Goal: Information Seeking & Learning: Learn about a topic

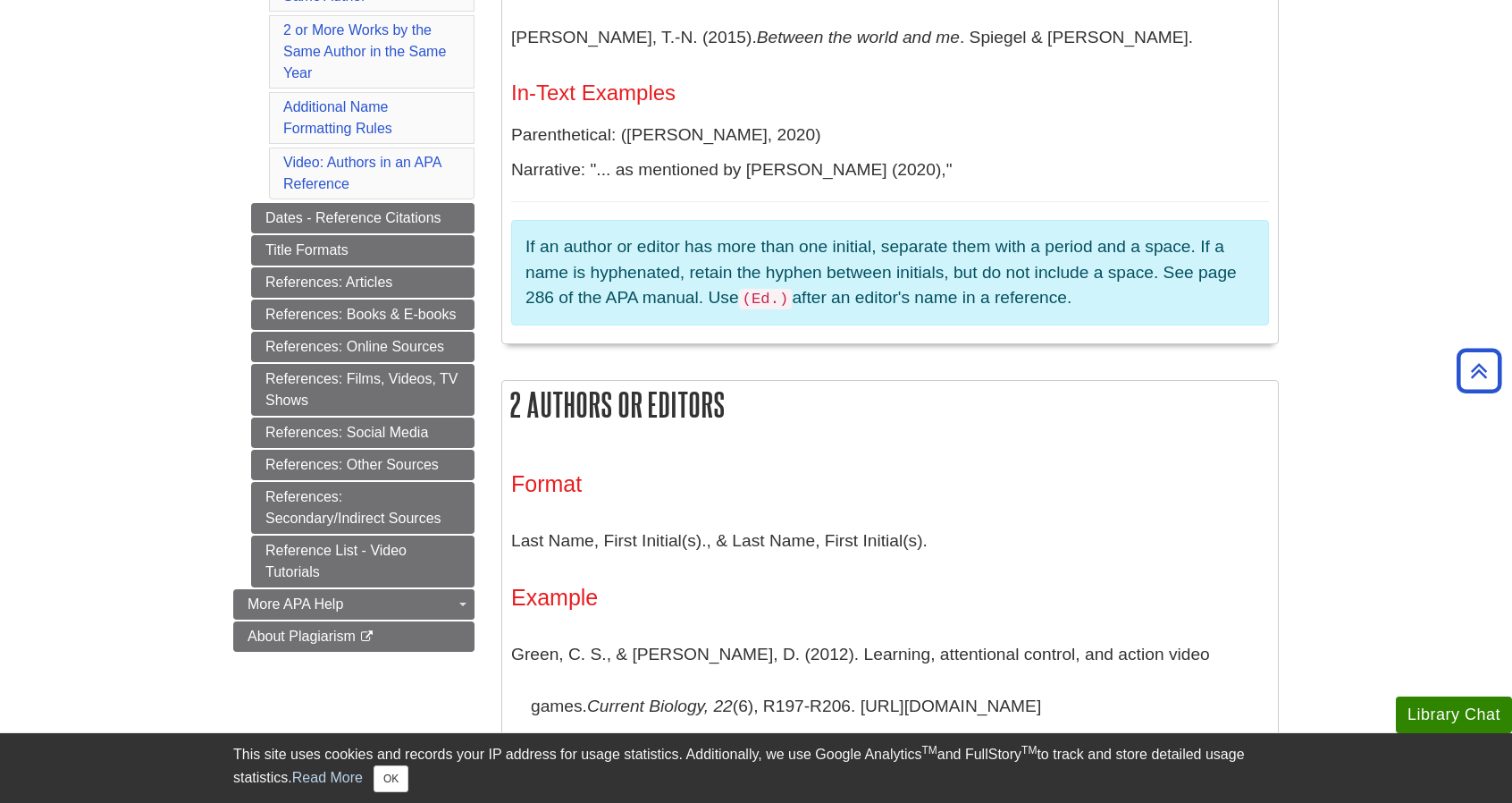
scroll to position [729, 0]
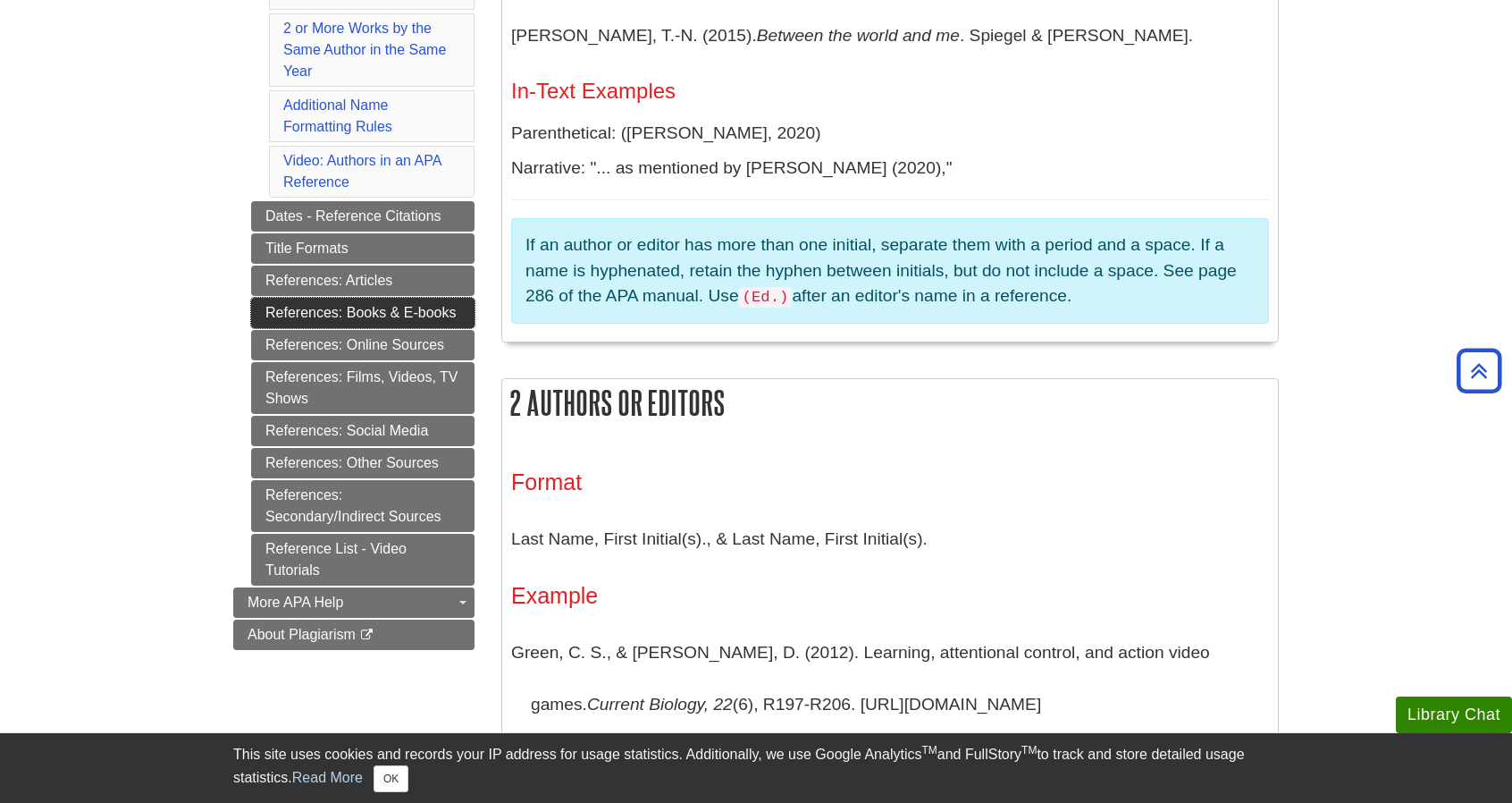
click at [363, 314] on link "References: Books & E-books" at bounding box center [362, 312] width 223 height 30
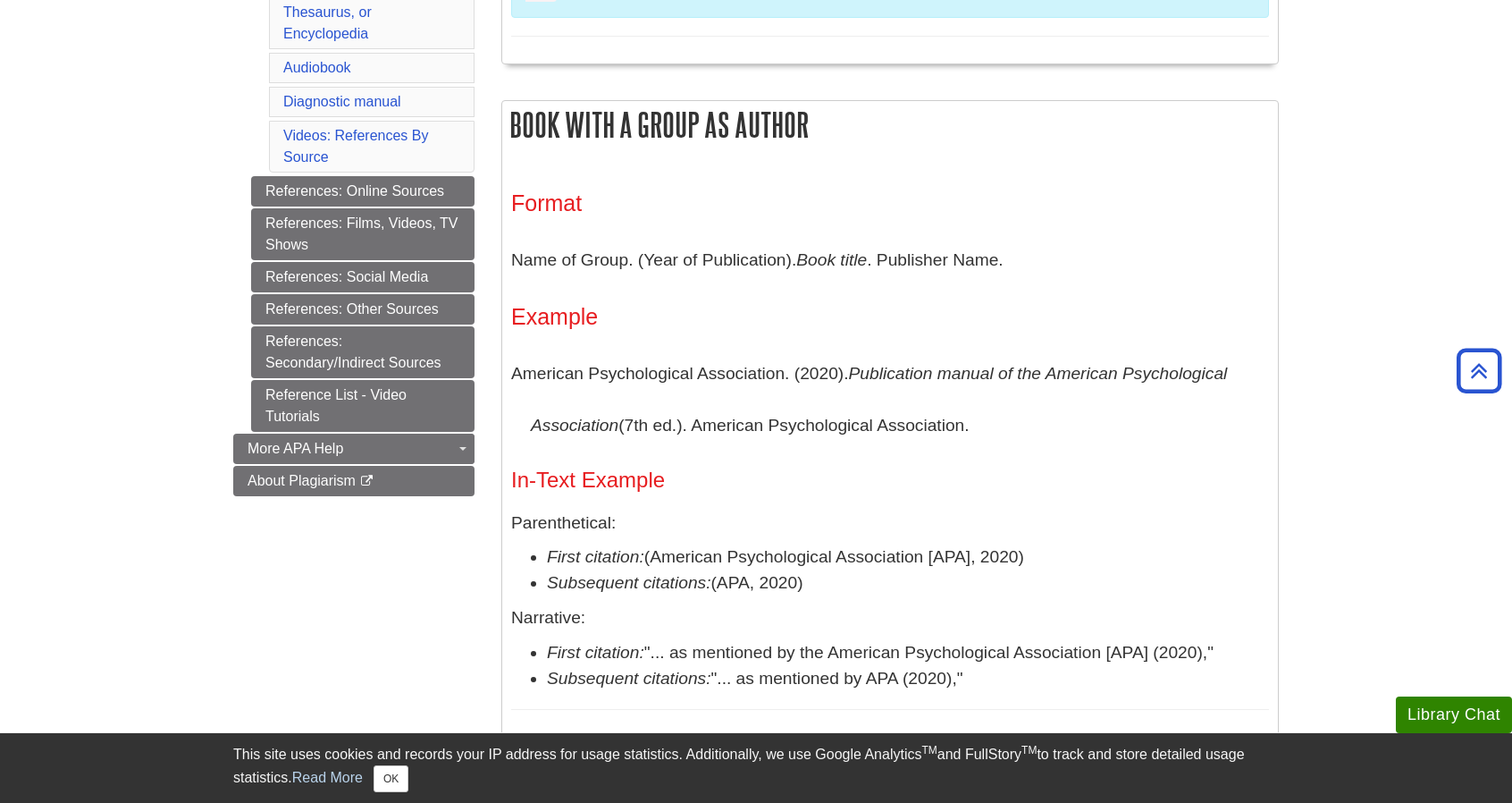
scroll to position [862, 0]
click at [400, 775] on button "OK" at bounding box center [391, 778] width 35 height 26
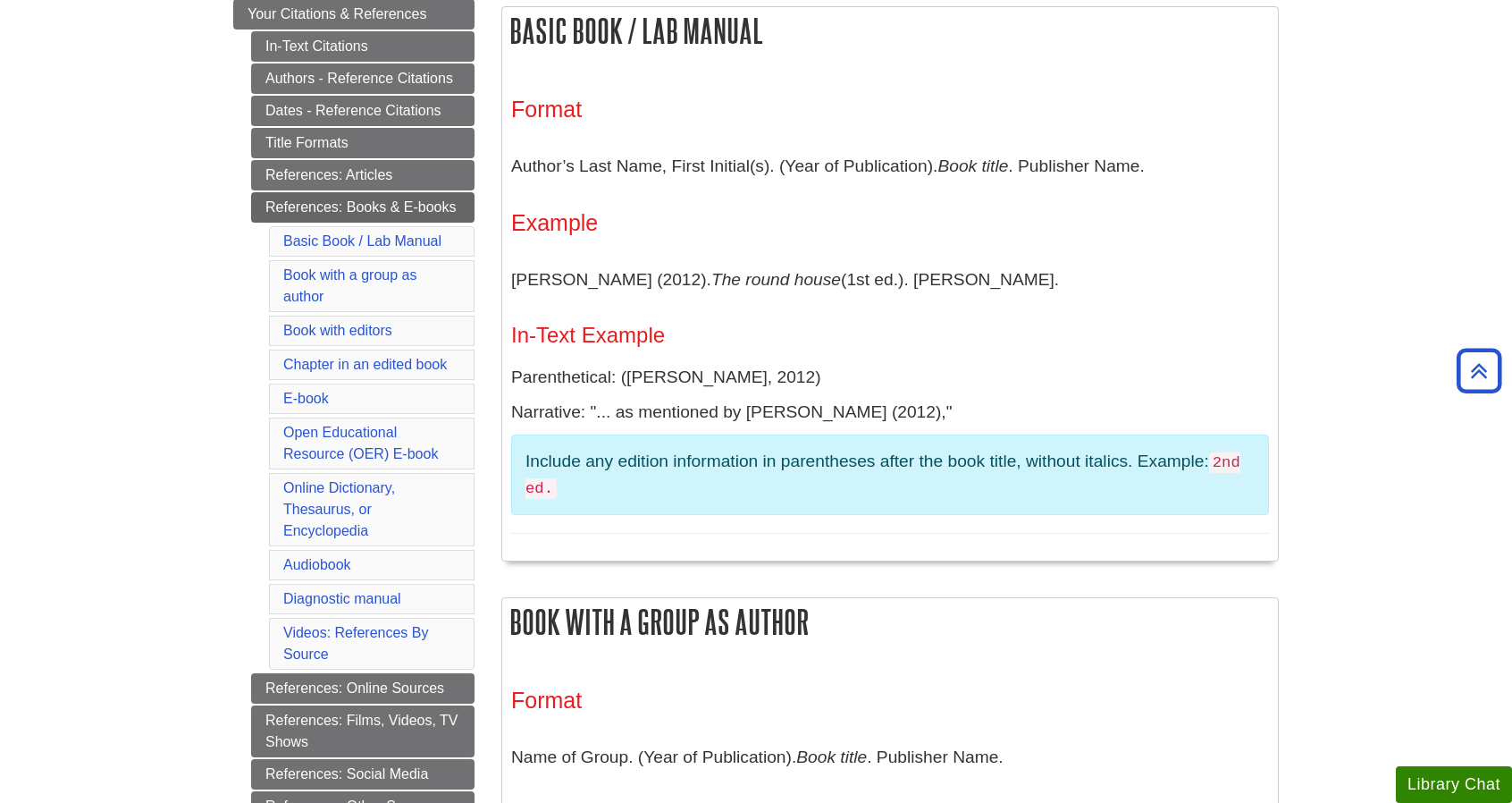
scroll to position [340, 0]
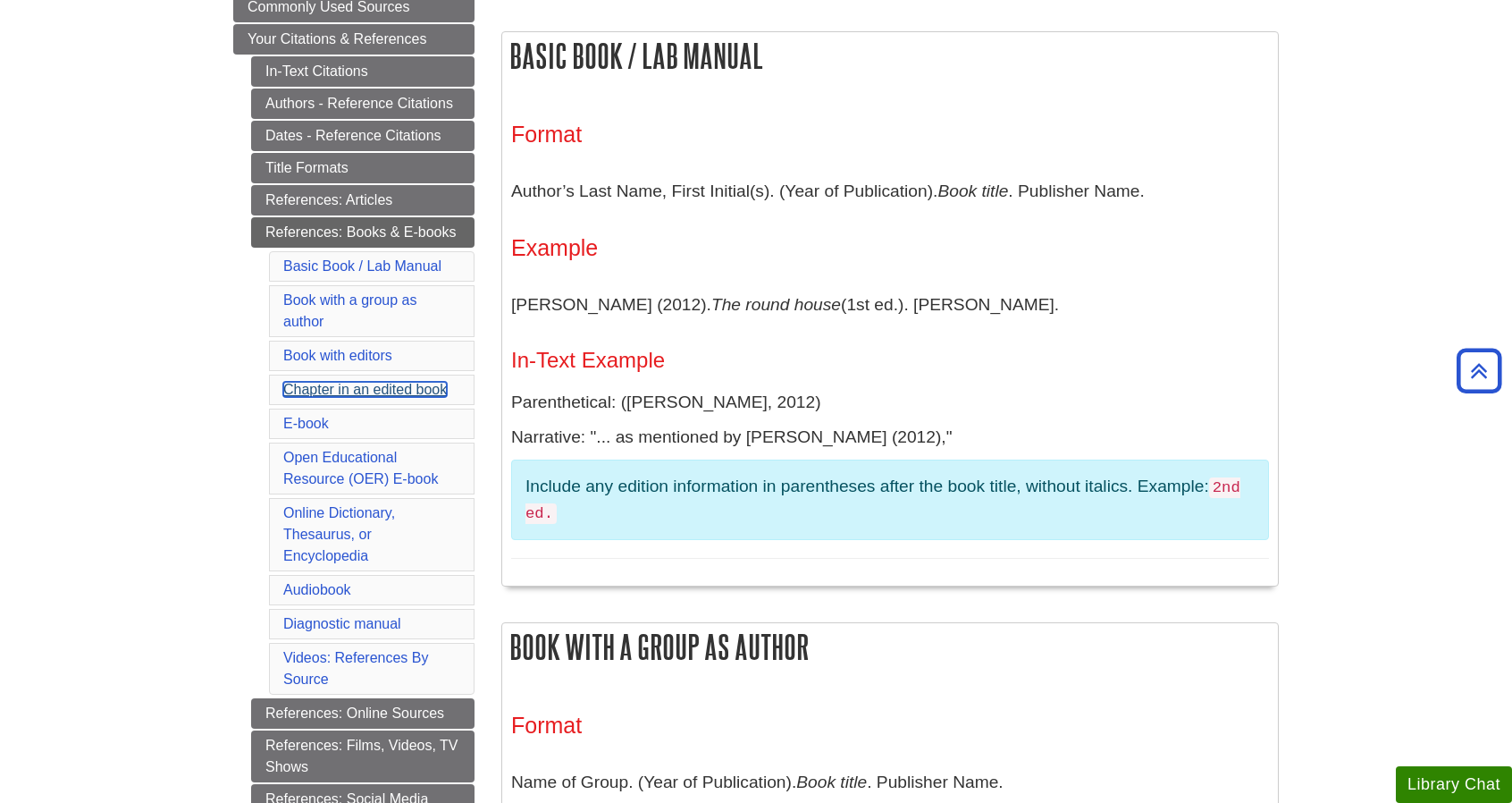
click at [355, 383] on link "Chapter in an edited book" at bounding box center [365, 389] width 164 height 16
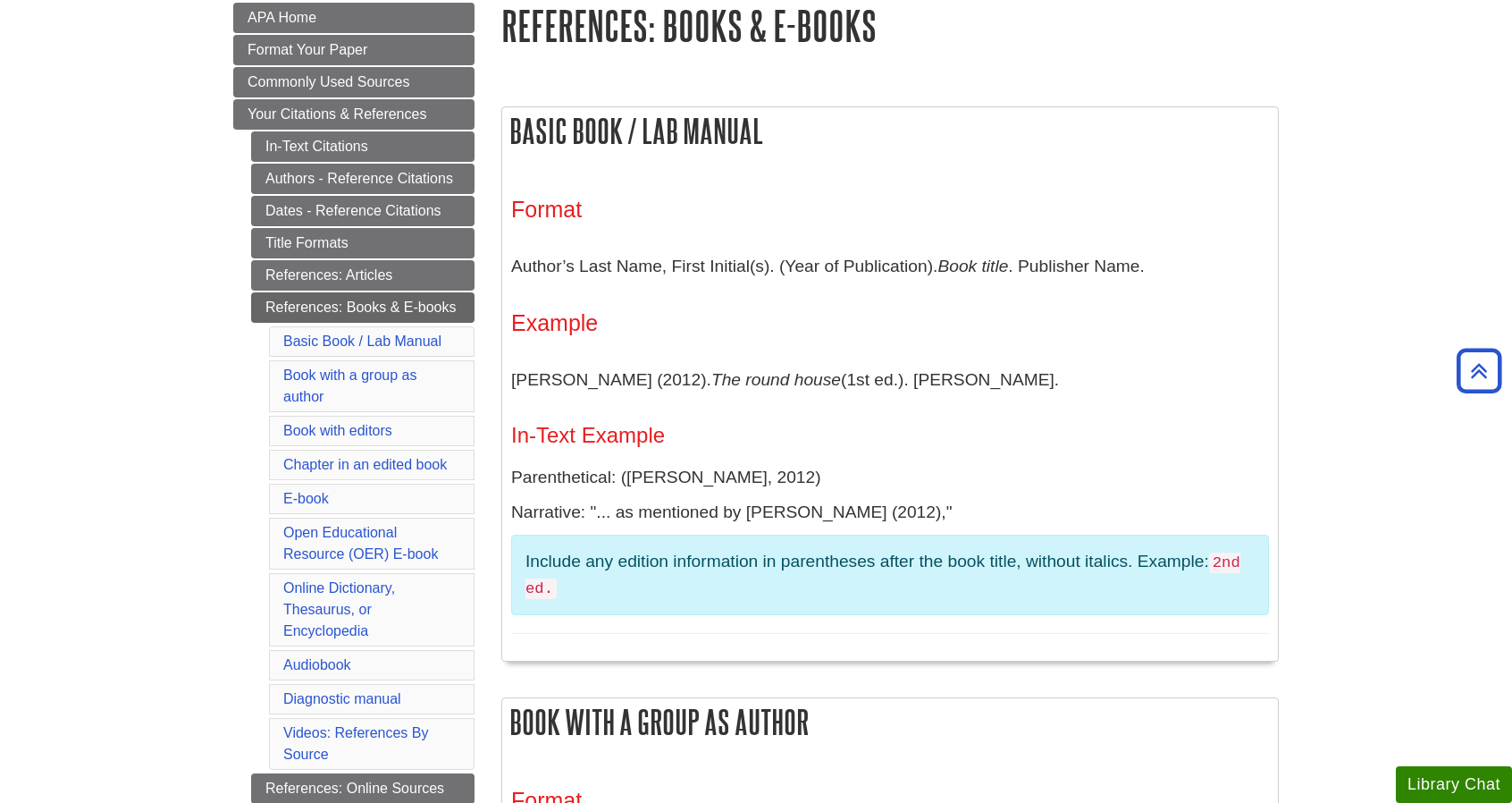
scroll to position [266, 0]
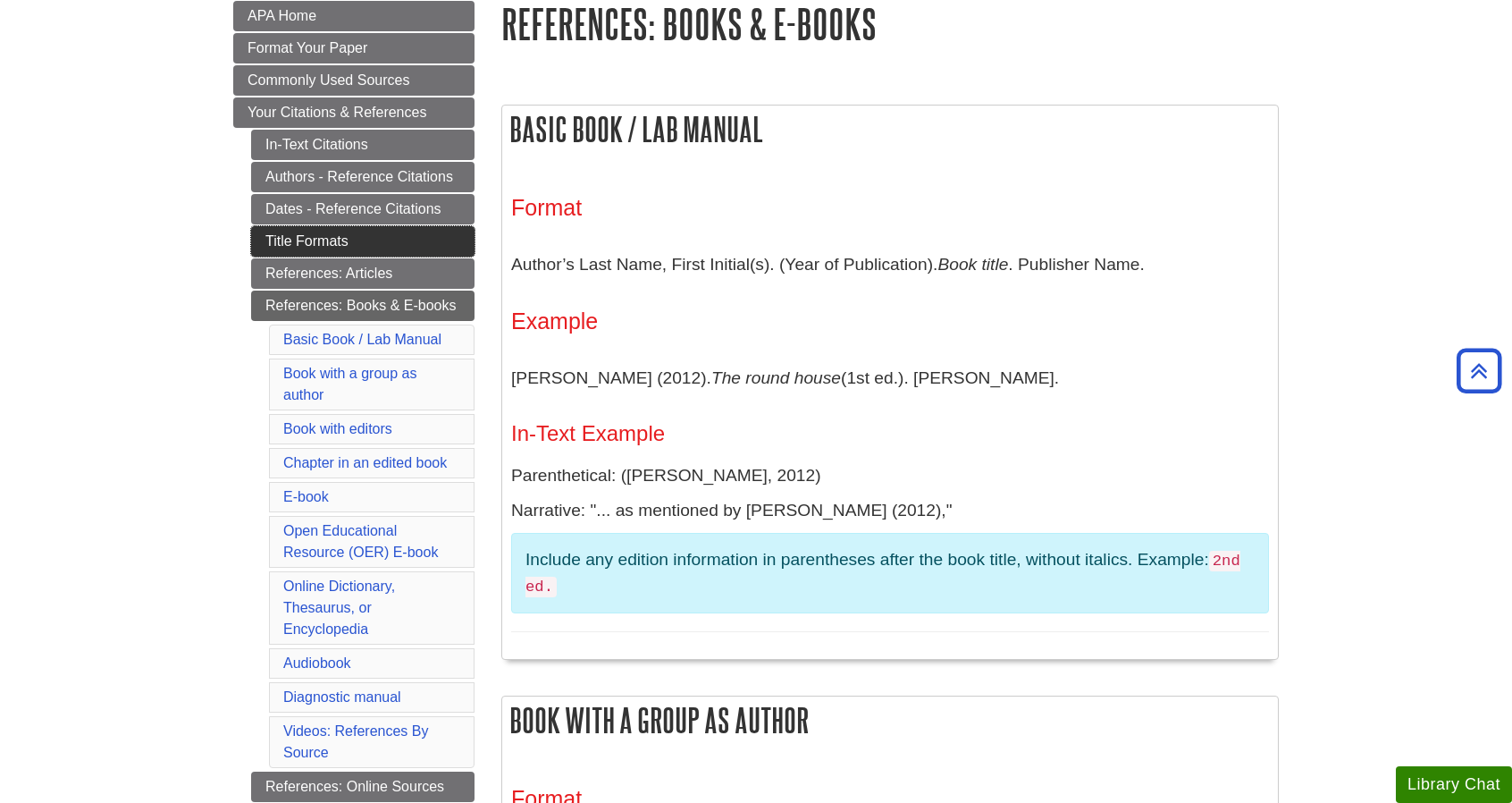
click at [346, 238] on link "Title Formats" at bounding box center [362, 241] width 223 height 30
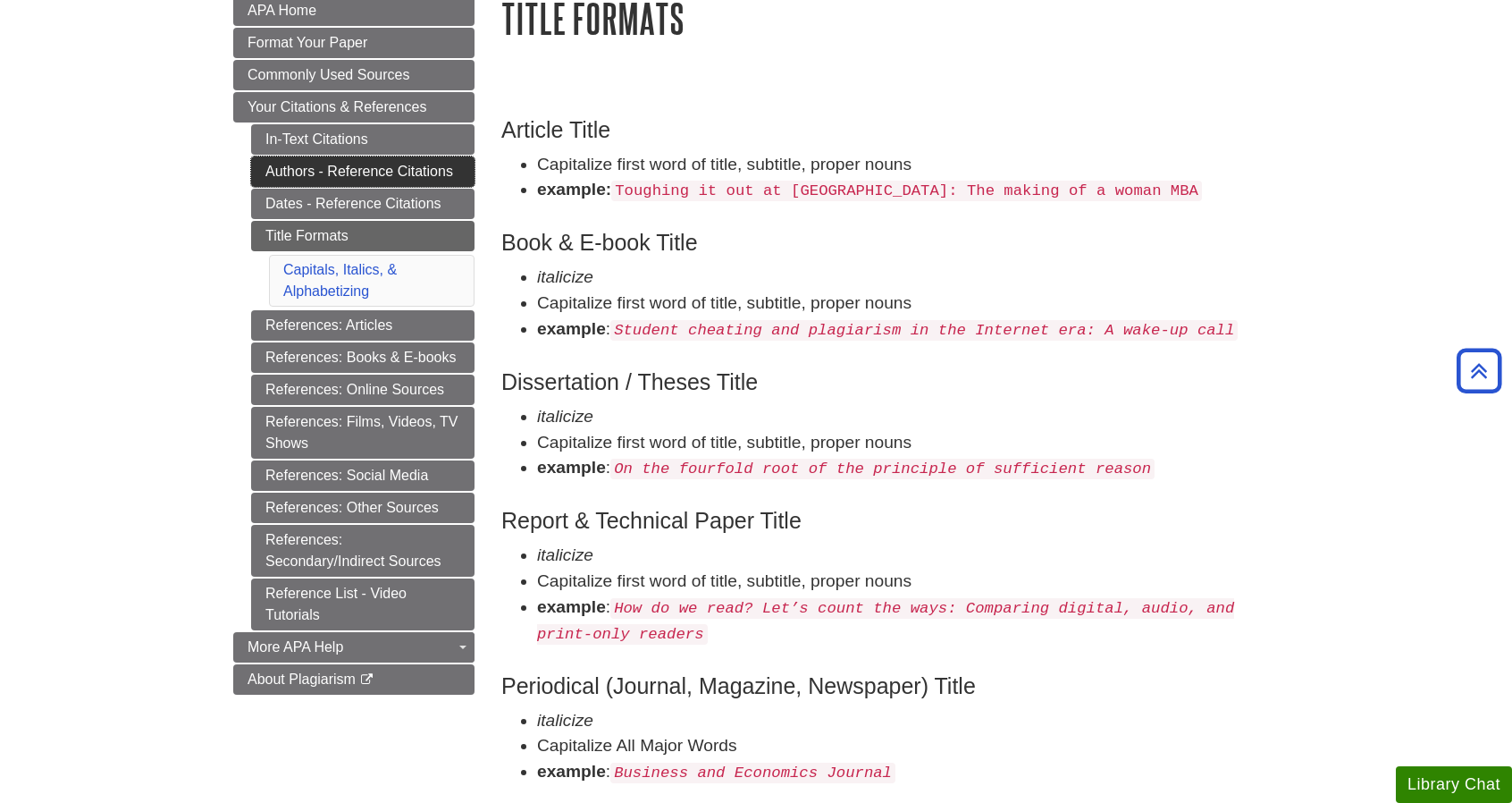
scroll to position [271, 0]
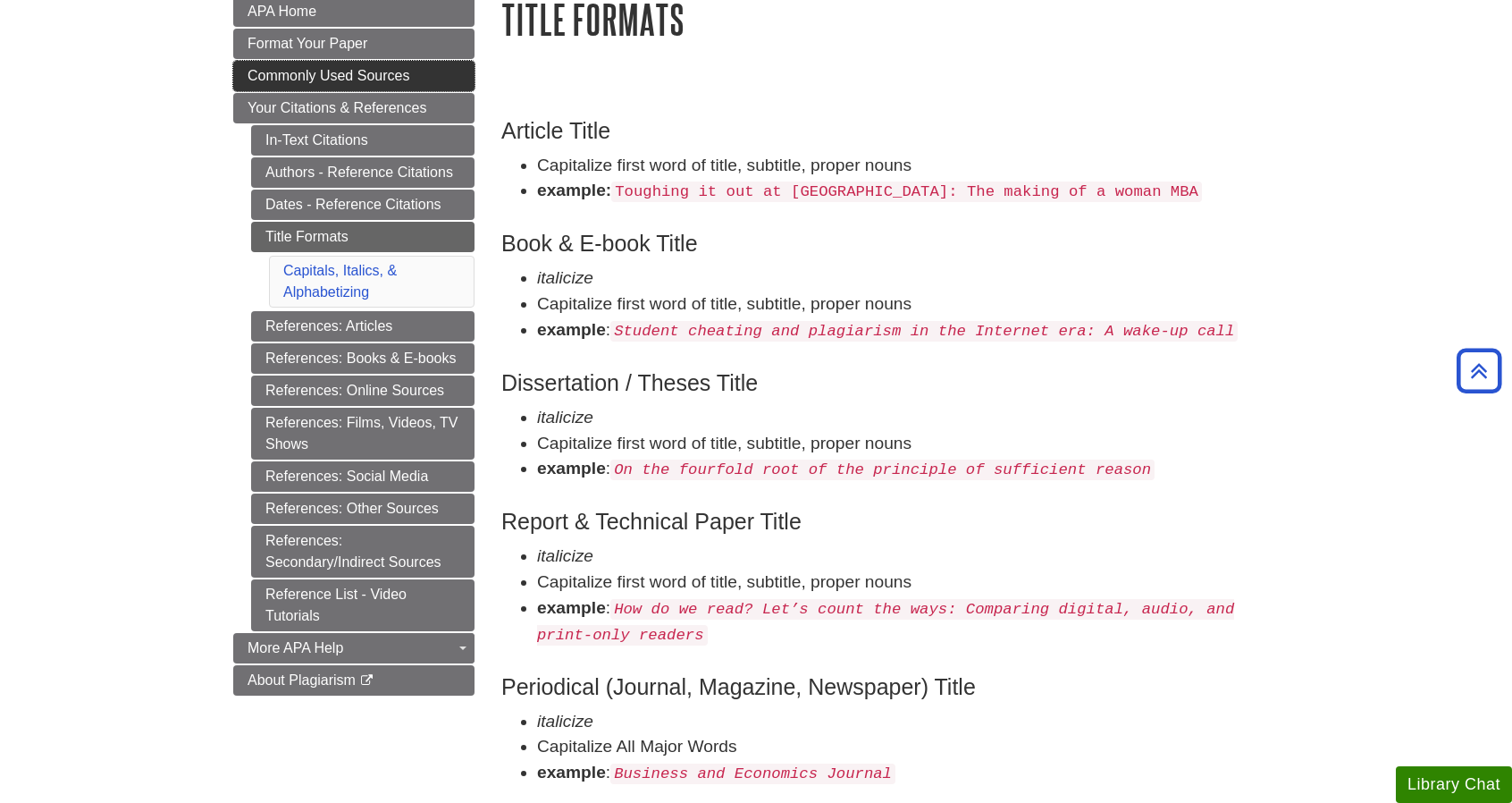
click at [388, 70] on span "Commonly Used Sources" at bounding box center [329, 76] width 162 height 16
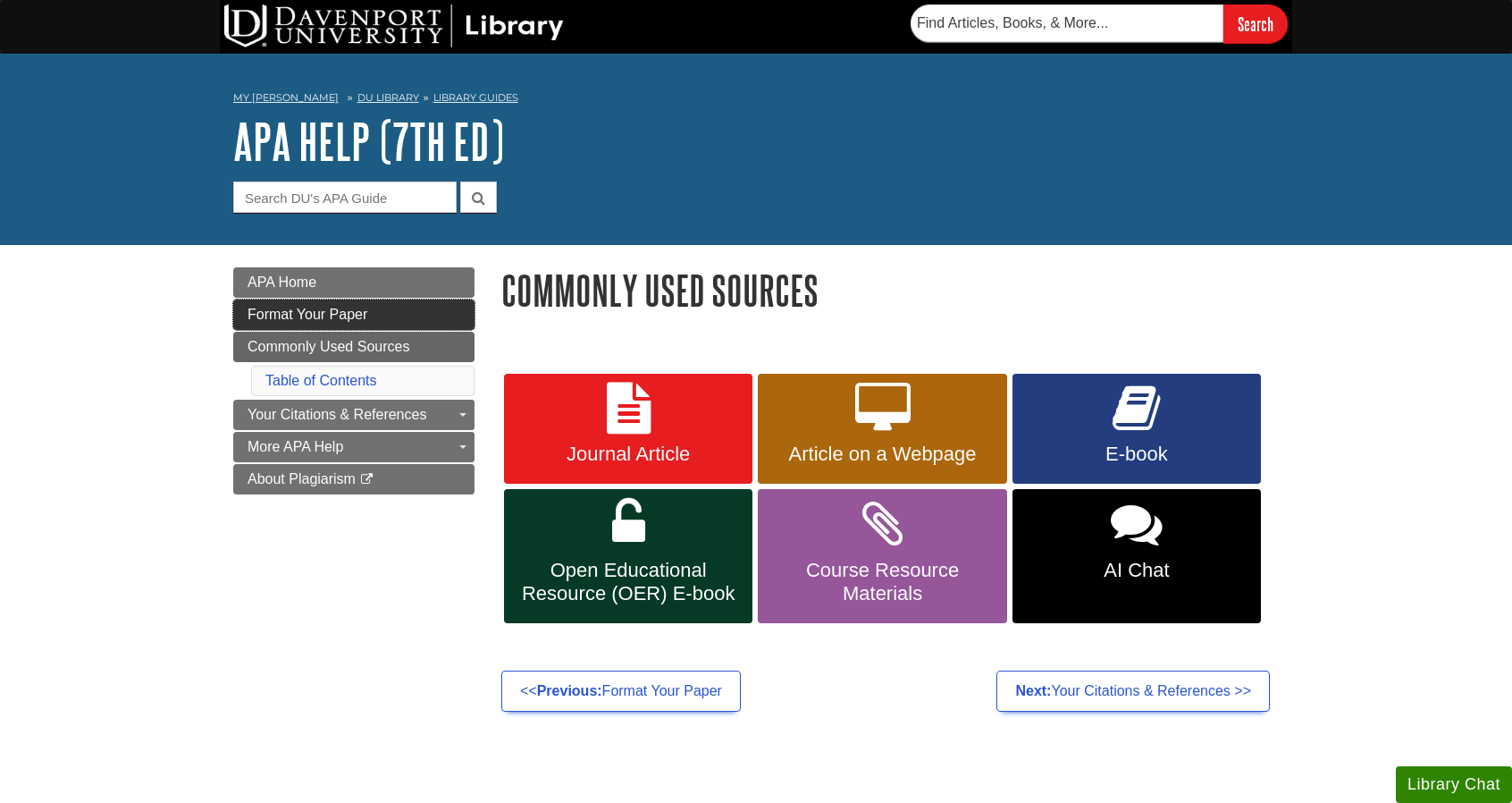
click at [341, 311] on span "Format Your Paper" at bounding box center [307, 314] width 120 height 16
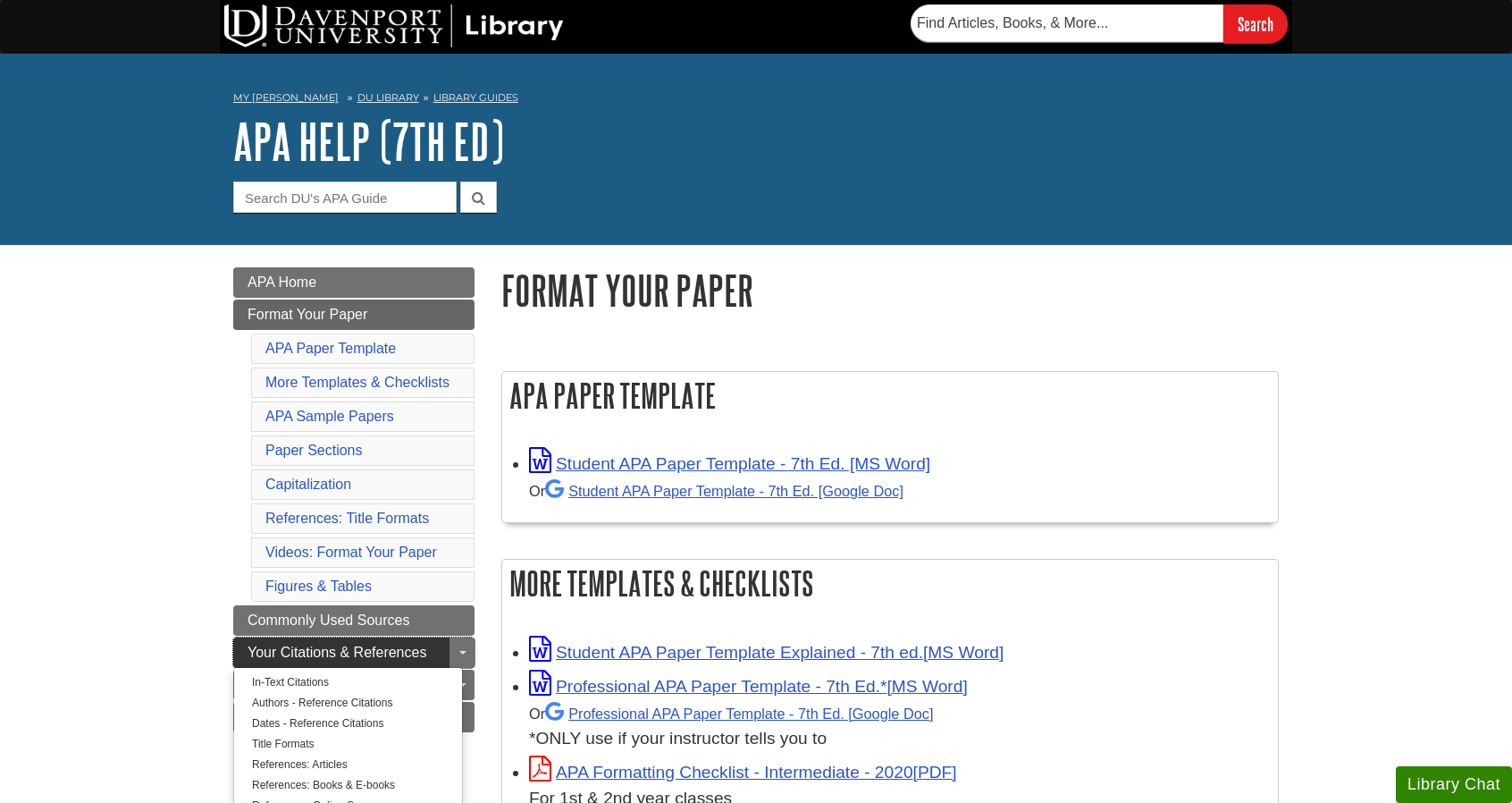
click at [361, 658] on link "Your Citations & References" at bounding box center [353, 652] width 241 height 30
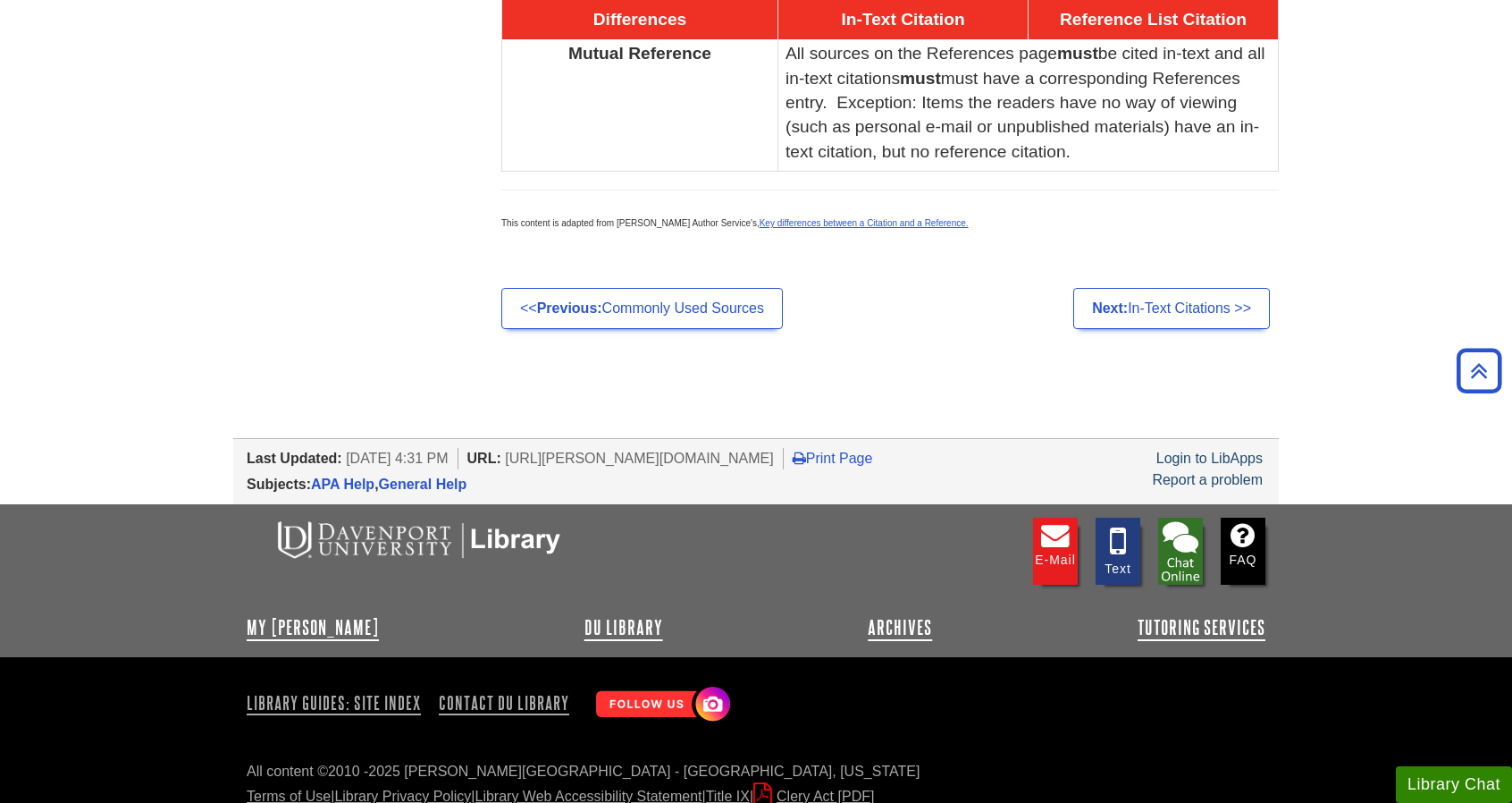
scroll to position [1302, 0]
